Goal: Check status: Check status

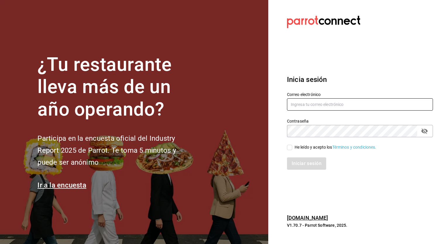
click at [333, 103] on input "text" at bounding box center [360, 104] width 146 height 12
type input "caballitoplayero@gmail.com"
click at [289, 147] on input "He leído y acepto los Términos y condiciones." at bounding box center [289, 147] width 5 height 5
checkbox input "true"
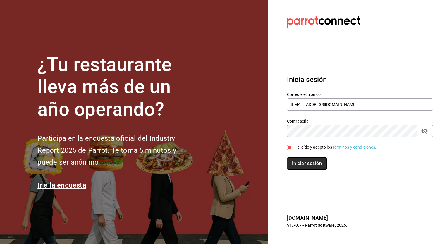
click at [309, 164] on button "Iniciar sesión" at bounding box center [307, 163] width 40 height 12
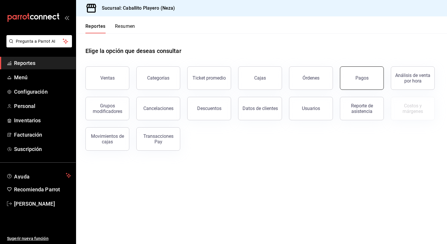
click at [351, 79] on button "Pagos" at bounding box center [362, 77] width 44 height 23
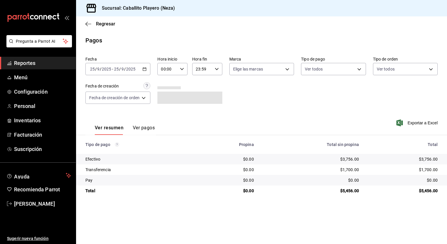
click at [142, 129] on button "Ver pagos" at bounding box center [144, 130] width 22 height 10
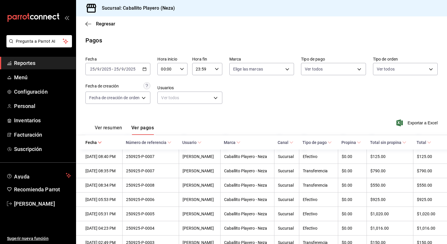
click at [113, 133] on button "Ver resumen" at bounding box center [108, 130] width 27 height 10
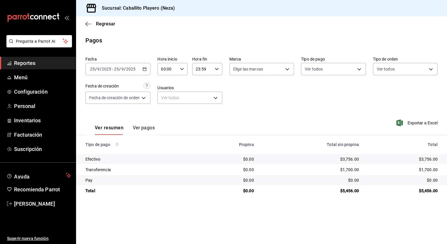
click at [278, 201] on main "Regresar Pagos Fecha [DATE] [DATE] - [DATE] [DATE] Hora inicio 00:00 Hora inici…" at bounding box center [261, 129] width 371 height 227
click at [24, 203] on span "[PERSON_NAME]" at bounding box center [42, 204] width 57 height 8
